Goal: Find specific page/section: Find specific page/section

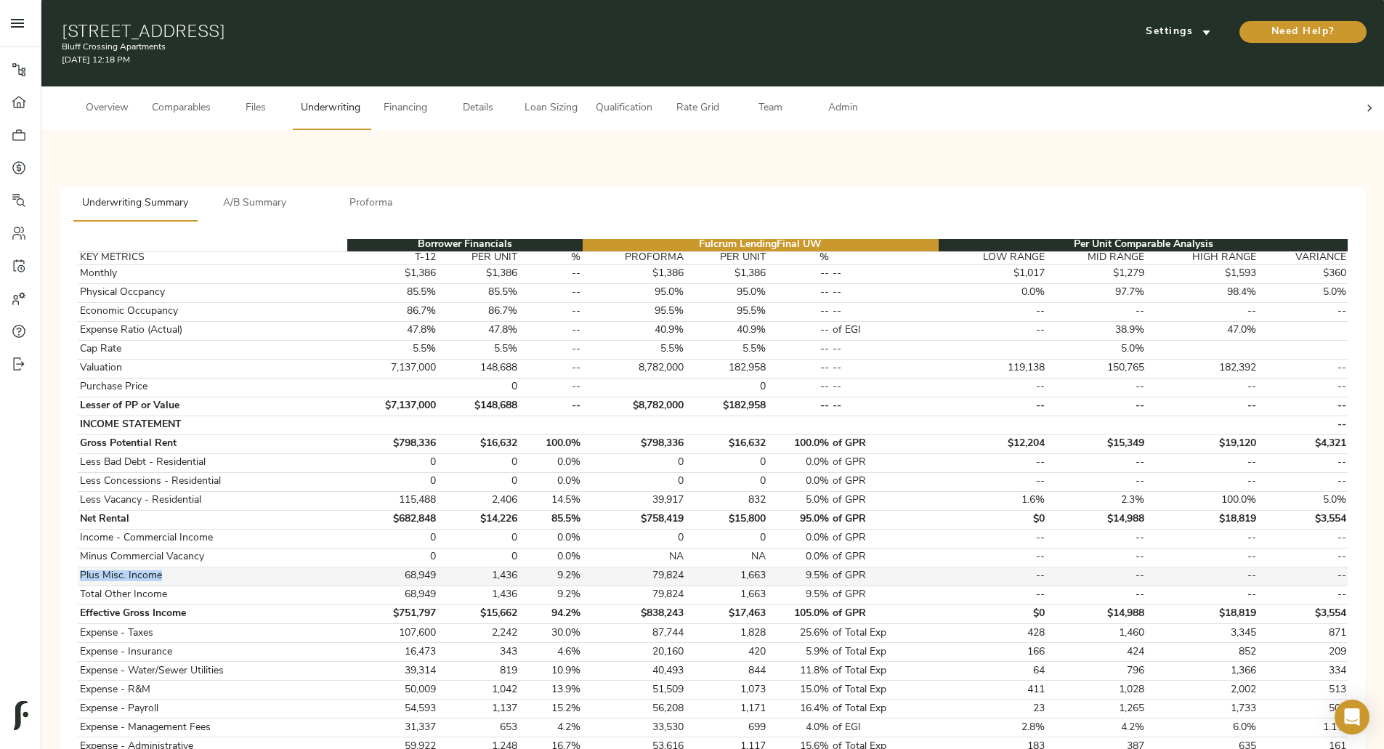
drag, startPoint x: 328, startPoint y: 557, endPoint x: 427, endPoint y: 554, distance: 98.9
click at [347, 567] on td "Plus Misc. Income" at bounding box center [213, 576] width 270 height 19
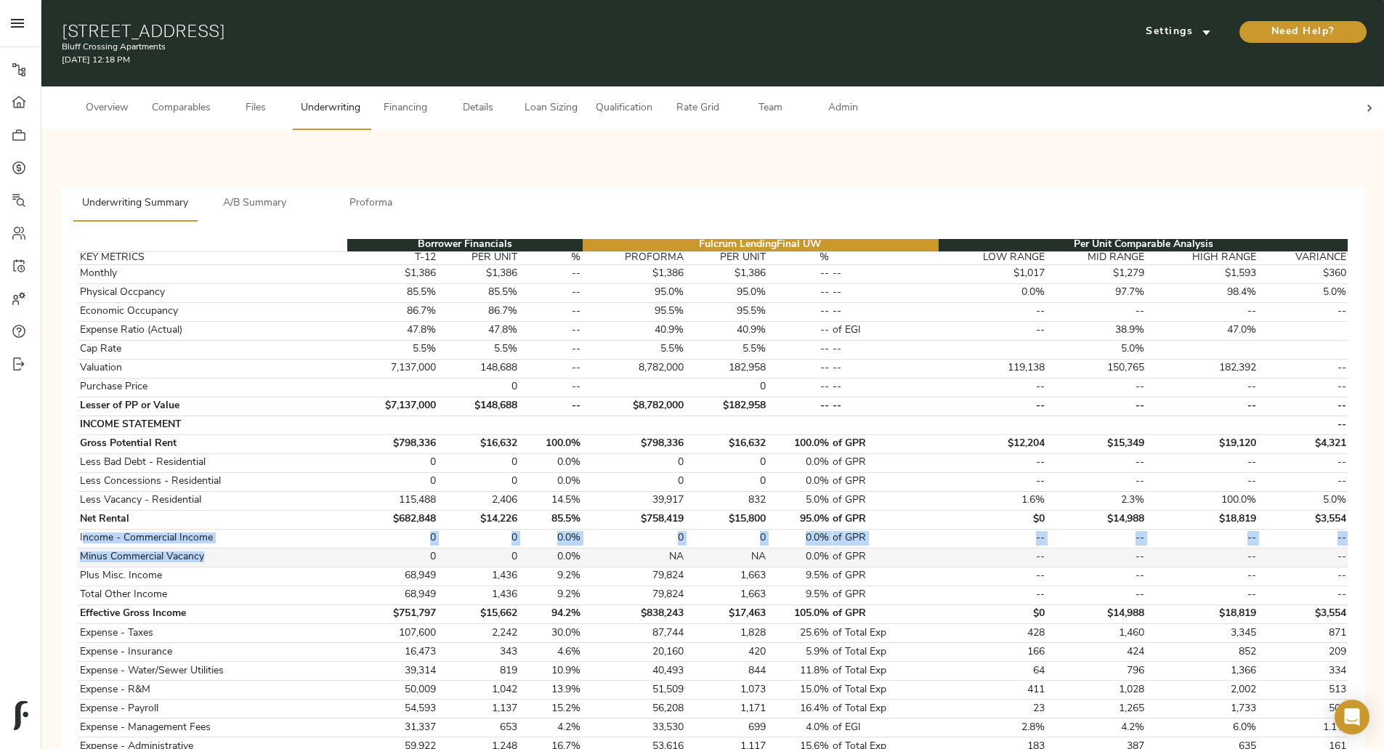
drag, startPoint x: 332, startPoint y: 525, endPoint x: 460, endPoint y: 534, distance: 128.2
click at [460, 534] on tbody "Monthly $1,386 $1,386 -- $1,386 $1,386 -- -- $1,017 $1,279 $1,593 $360 Physical…" at bounding box center [713, 567] width 1270 height 605
click at [347, 548] on td "Minus Commercial Vacancy" at bounding box center [213, 557] width 270 height 19
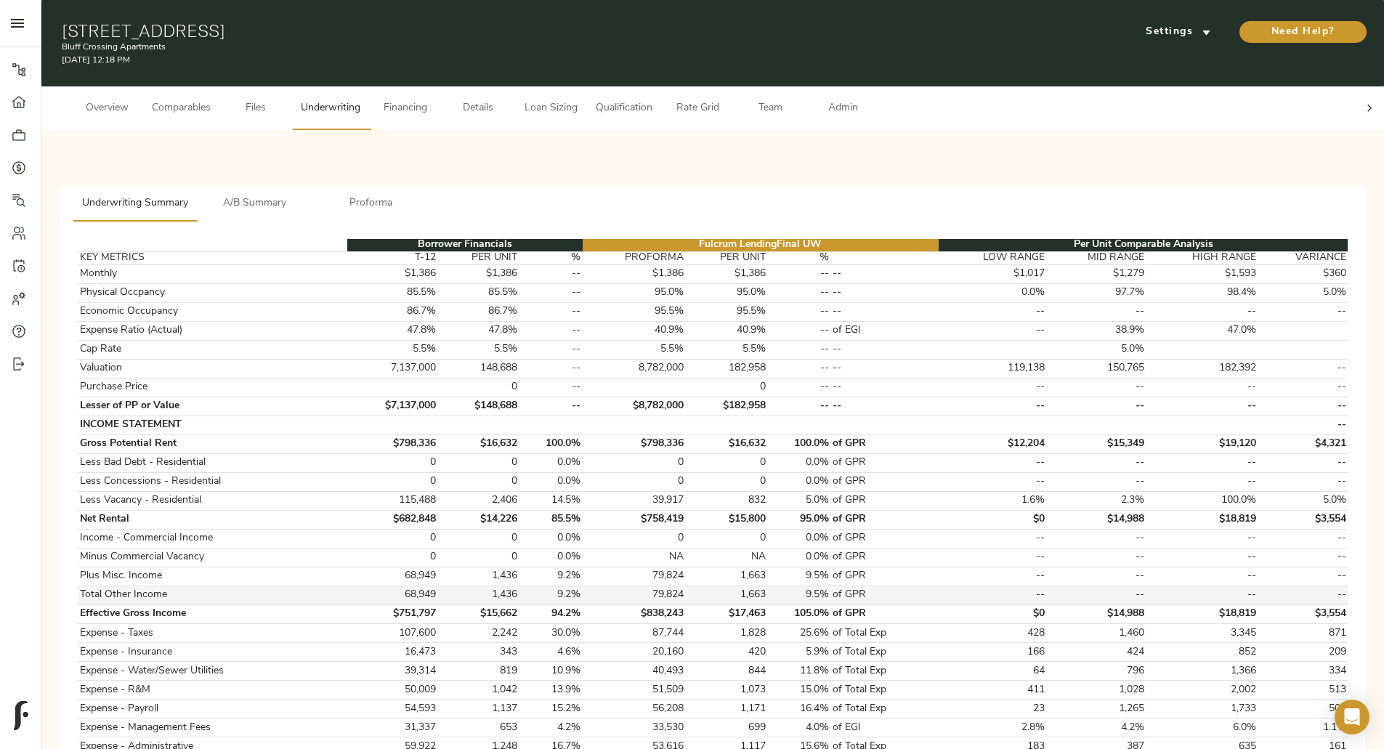
click at [347, 586] on td "Total Other Income" at bounding box center [213, 595] width 270 height 19
drag, startPoint x: 486, startPoint y: 579, endPoint x: 610, endPoint y: 589, distance: 123.9
click at [610, 589] on tr "Total Other Income 68,949 1,436 9.2% 79,824 1,663 9.5% of GPR -- -- -- --" at bounding box center [713, 595] width 1270 height 19
click at [438, 586] on td "68,949" at bounding box center [392, 595] width 90 height 19
click at [1119, 17] on div "Settings" at bounding box center [1176, 31] width 115 height 29
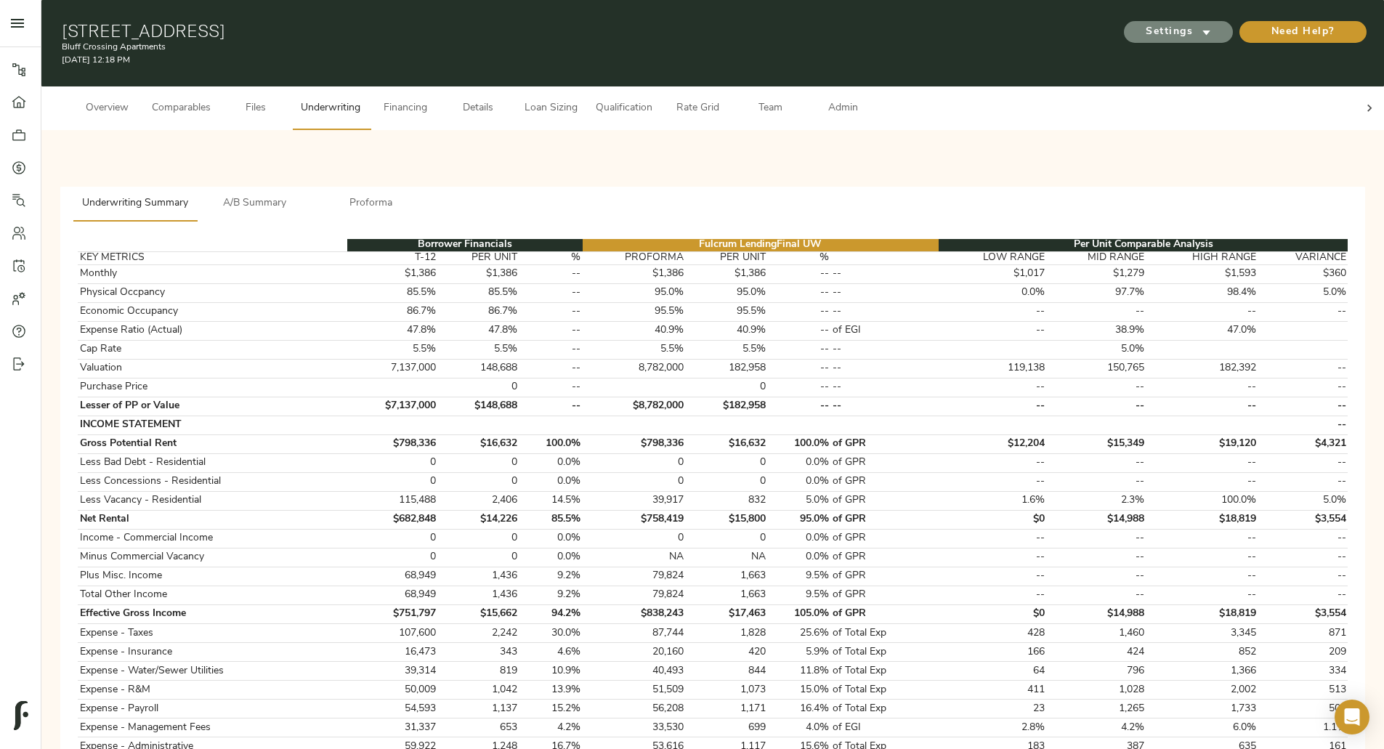
click at [1139, 26] on span "Settings" at bounding box center [1179, 32] width 80 height 18
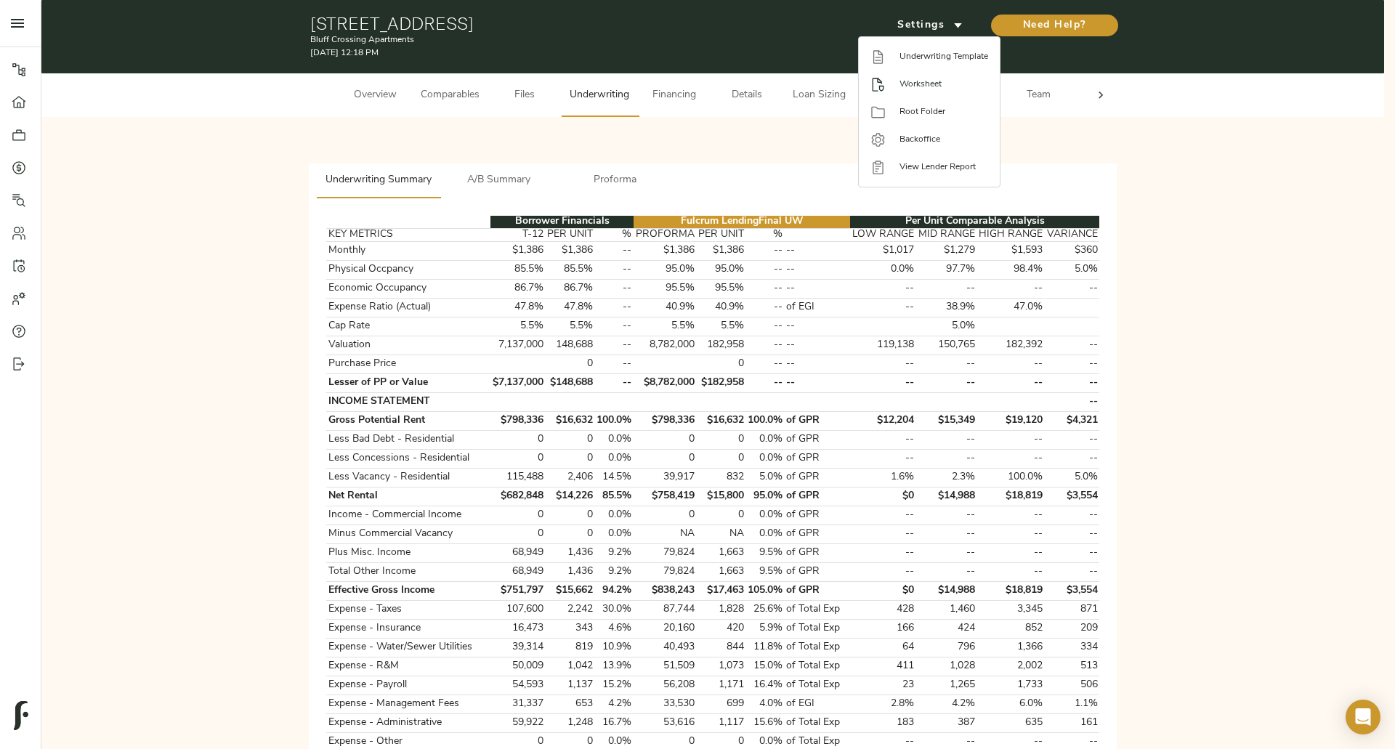
click at [935, 75] on li "Worksheet" at bounding box center [929, 84] width 141 height 28
